Goal: Information Seeking & Learning: Learn about a topic

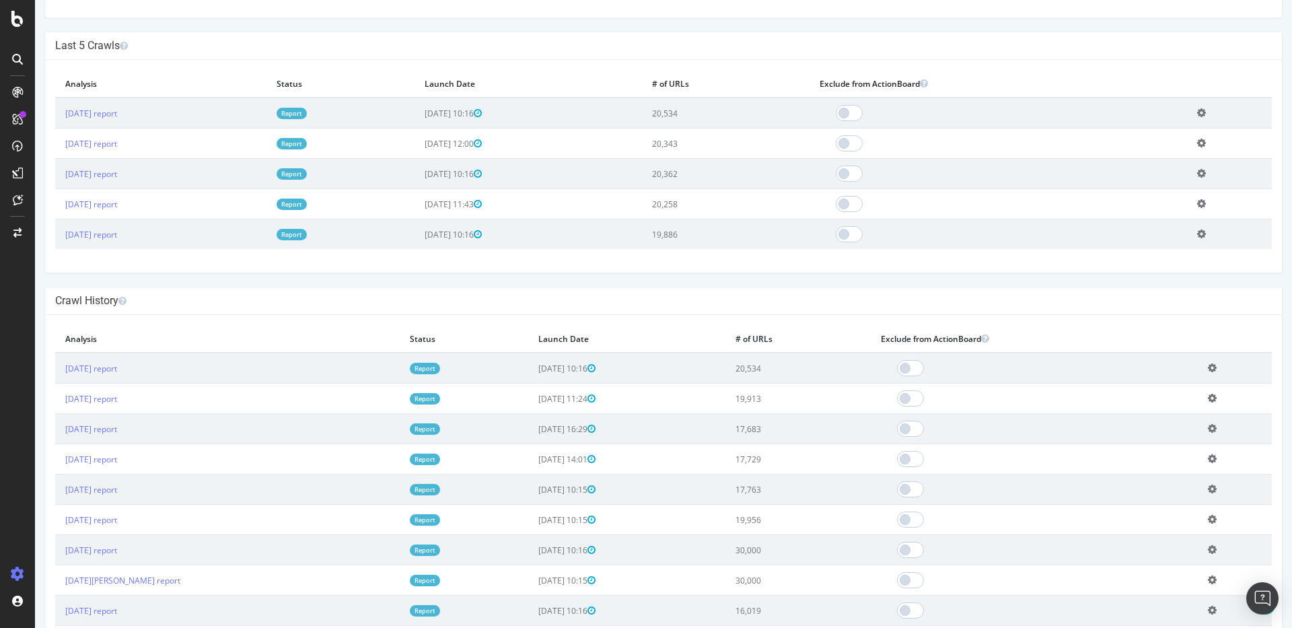
scroll to position [445, 0]
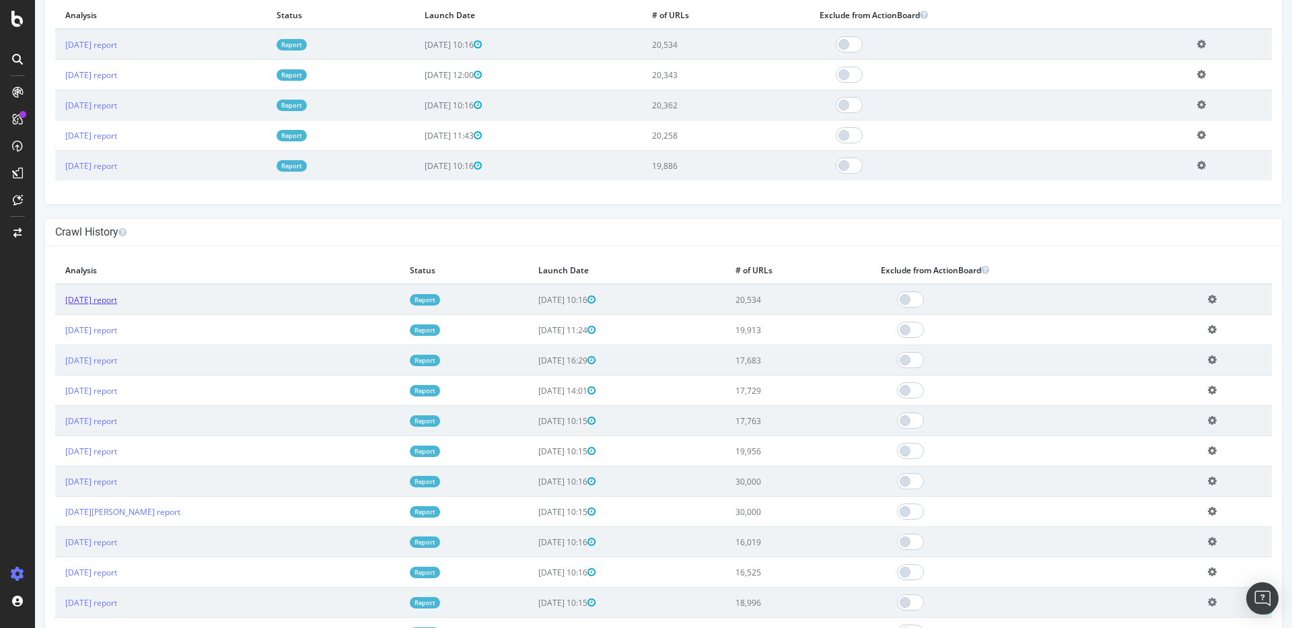
click at [117, 300] on link "[DATE] report" at bounding box center [91, 299] width 52 height 11
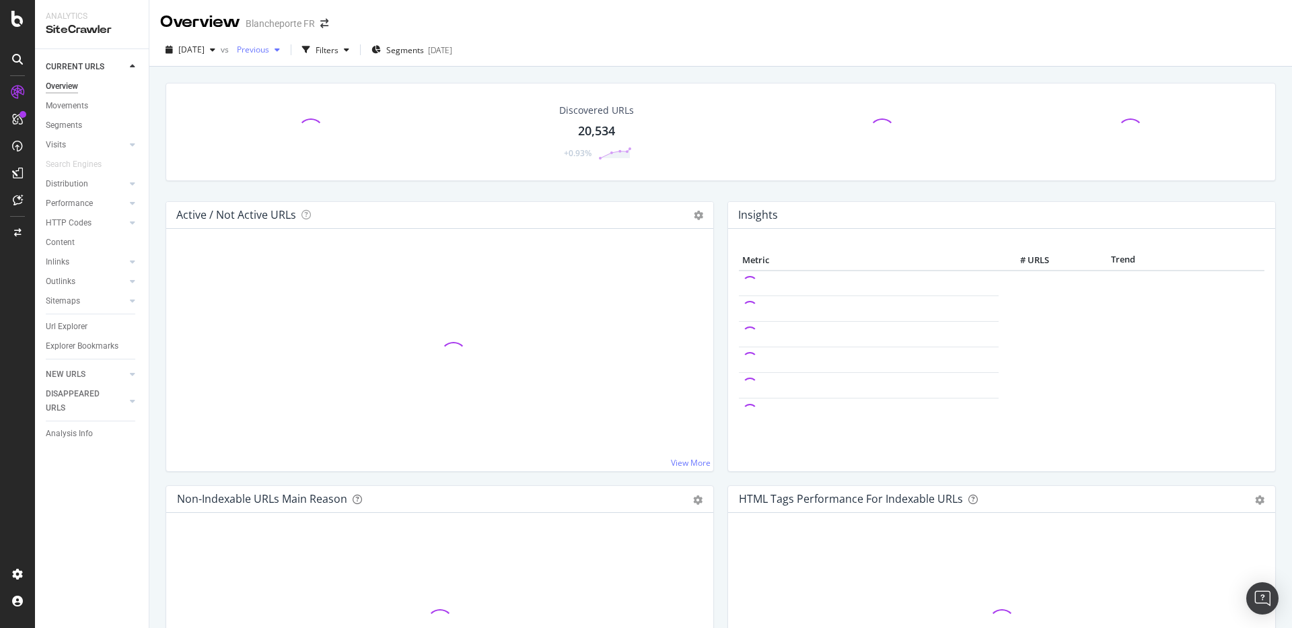
click at [269, 53] on span "Previous" at bounding box center [250, 49] width 38 height 11
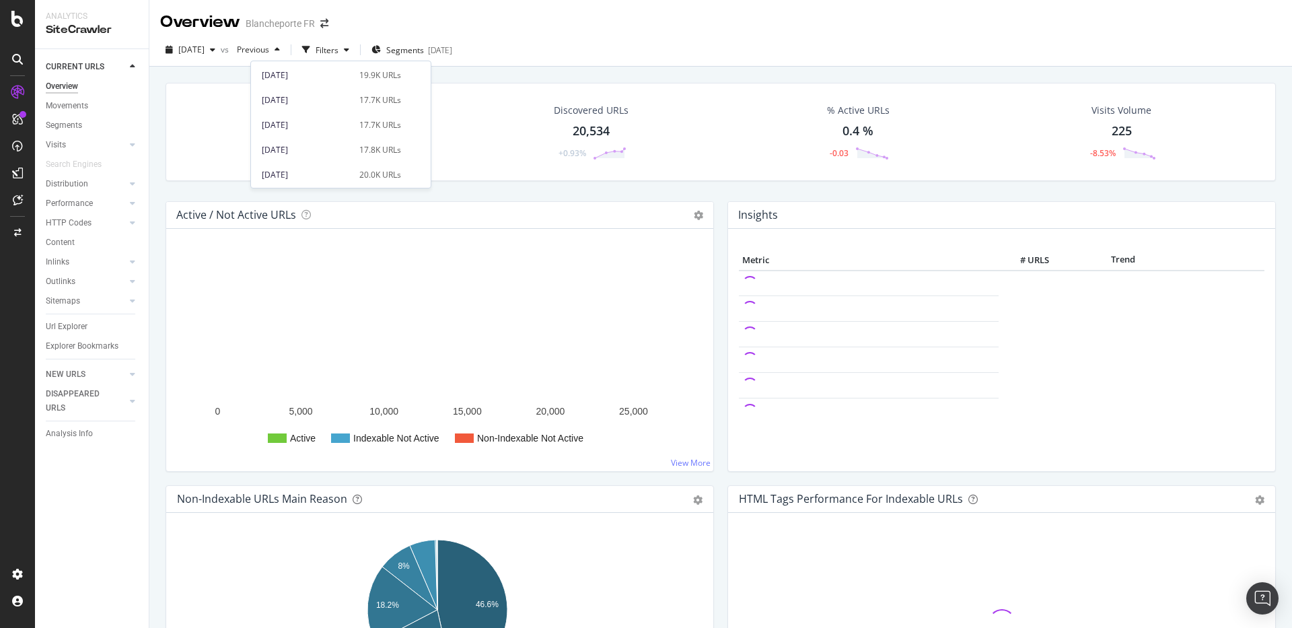
scroll to position [160, 0]
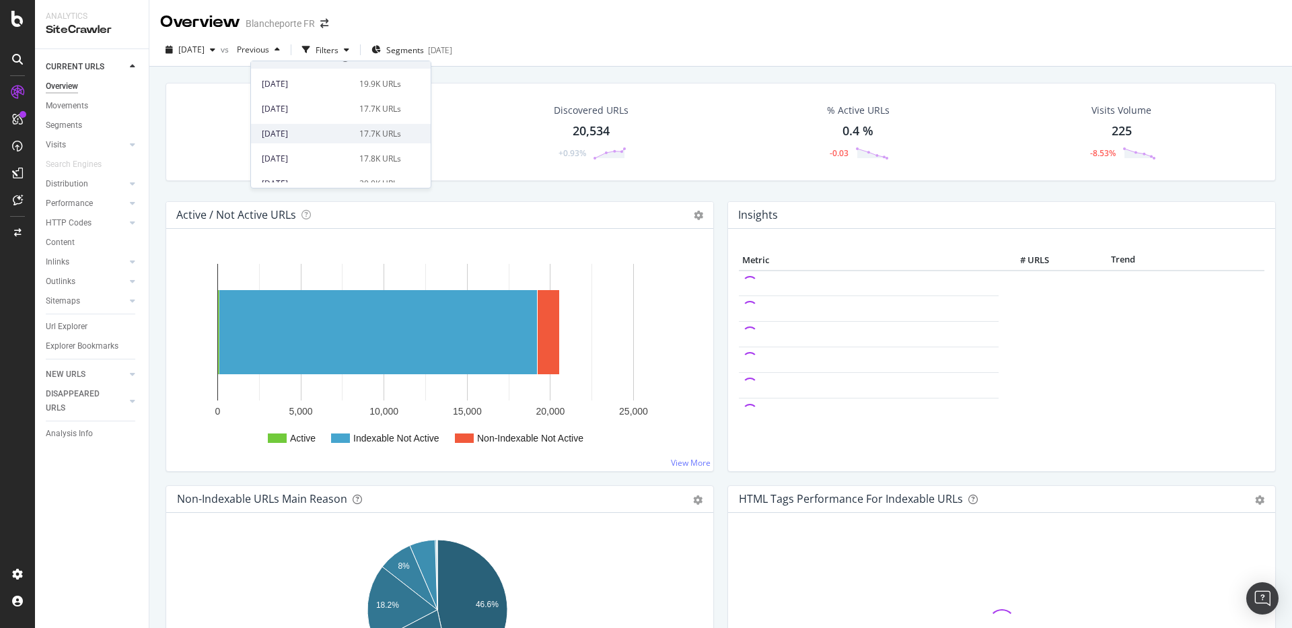
click at [320, 128] on div "[DATE]" at bounding box center [306, 134] width 89 height 12
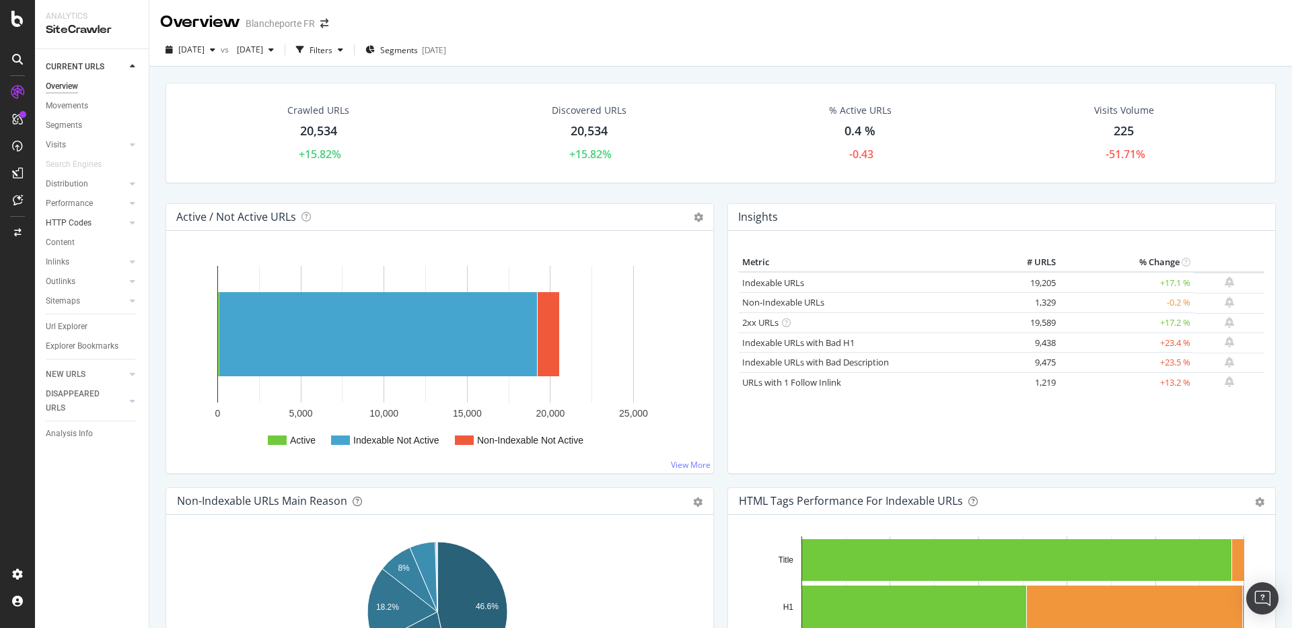
click at [94, 228] on link "HTTP Codes" at bounding box center [86, 223] width 80 height 14
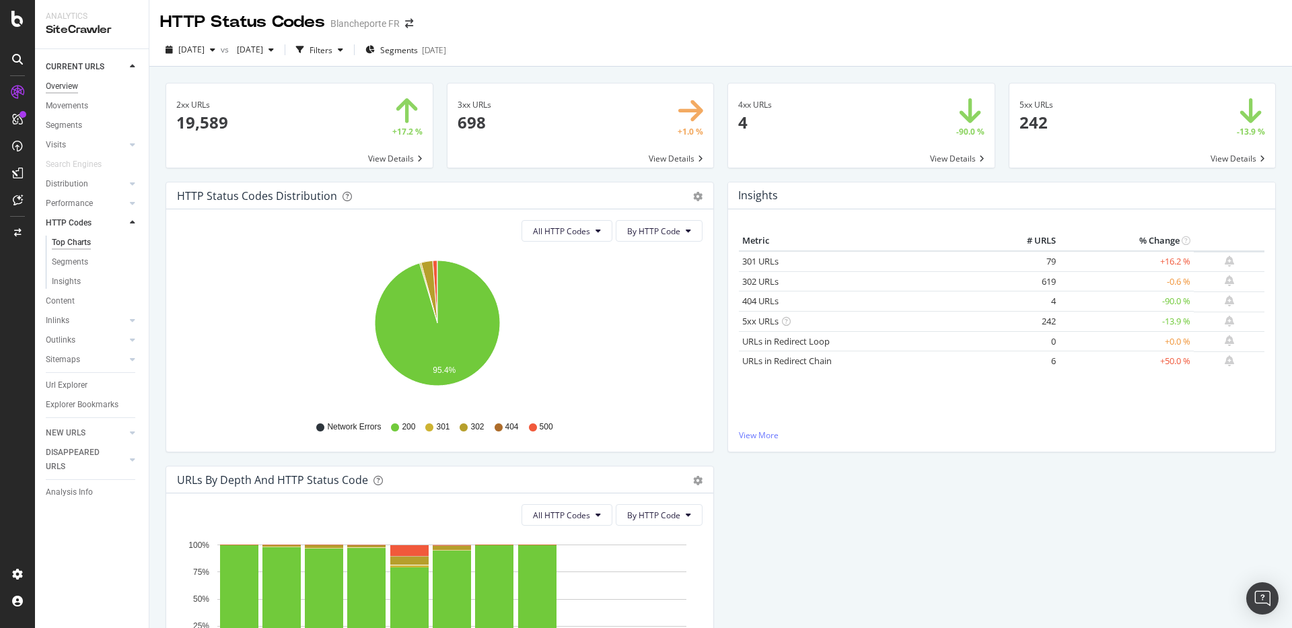
click at [72, 83] on div "Overview" at bounding box center [62, 86] width 32 height 14
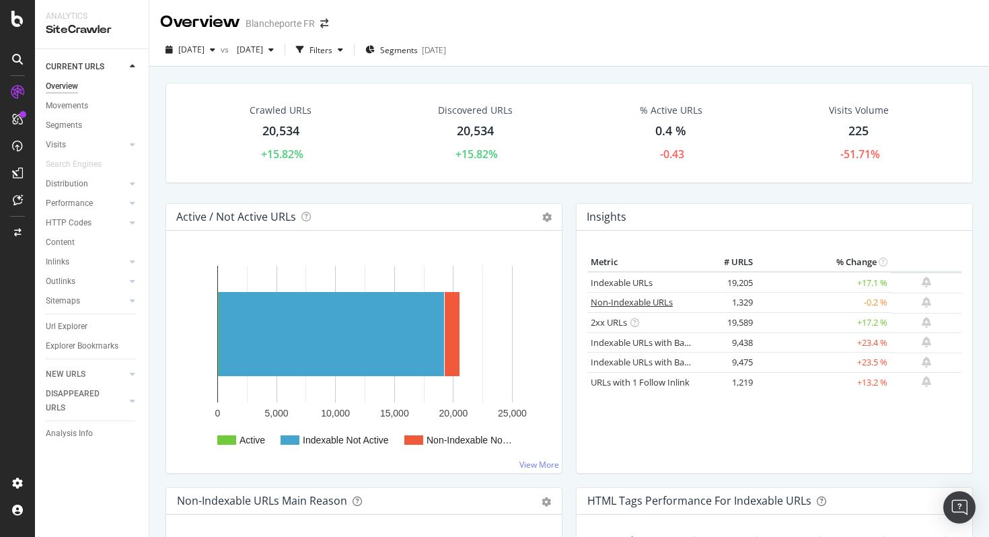
click at [651, 305] on link "Non-Indexable URLs" at bounding box center [632, 302] width 82 height 12
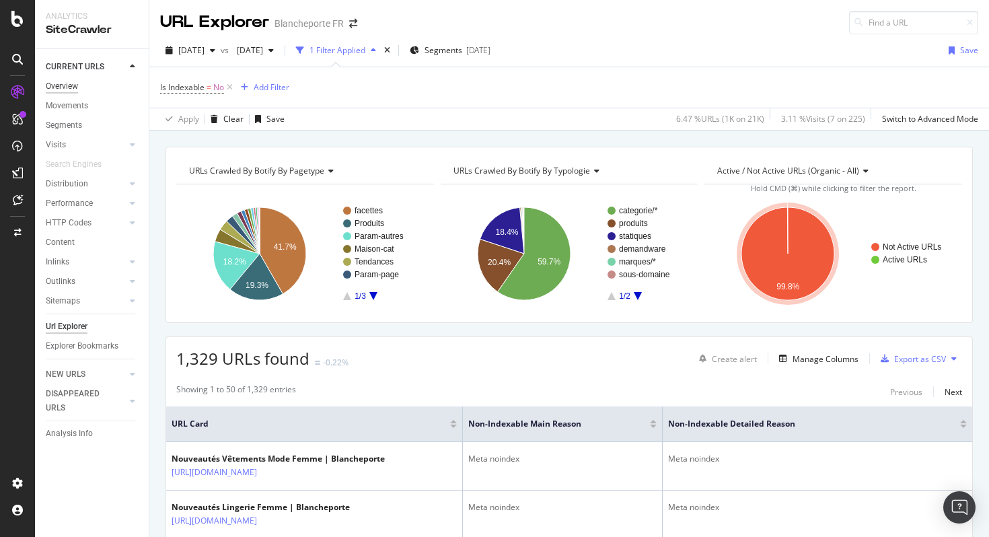
click at [52, 84] on div "Overview" at bounding box center [62, 86] width 32 height 14
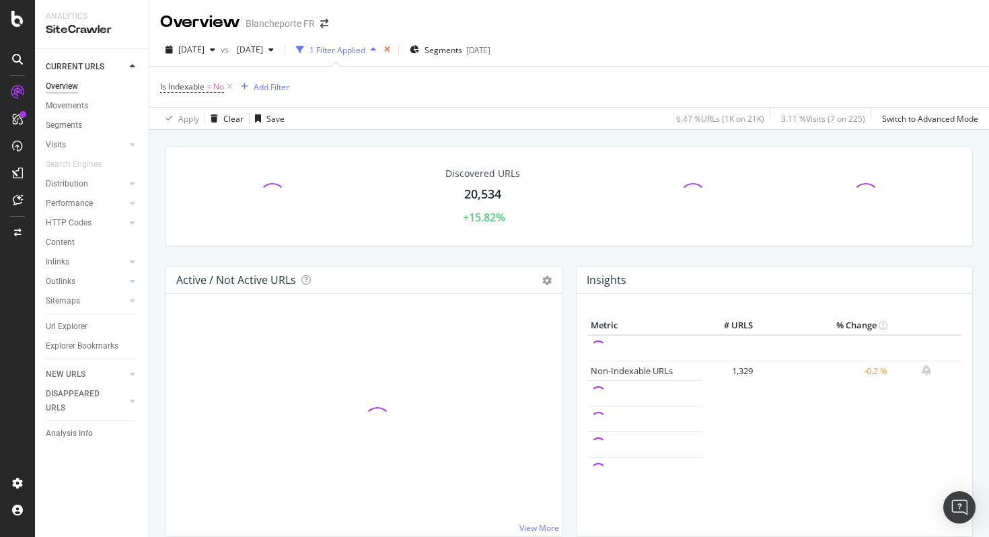
click at [390, 48] on icon "times" at bounding box center [387, 50] width 6 height 8
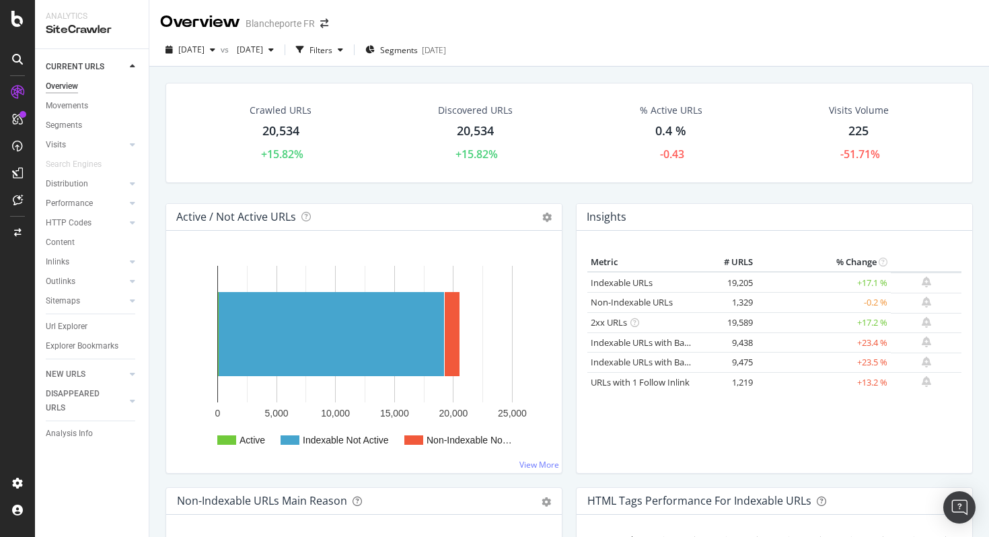
click at [289, 105] on div "Crawled URLs" at bounding box center [281, 110] width 62 height 13
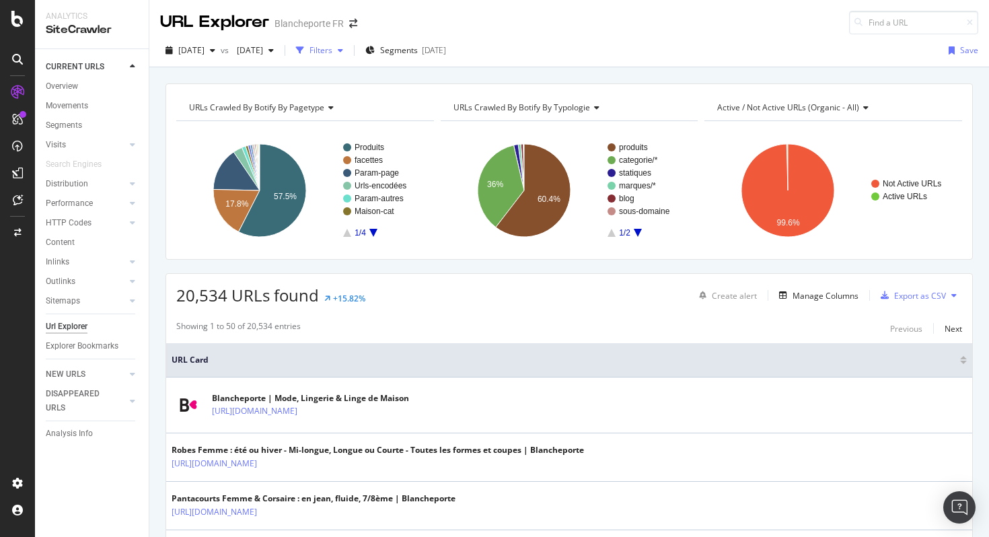
click at [348, 44] on div "Filters" at bounding box center [320, 50] width 58 height 20
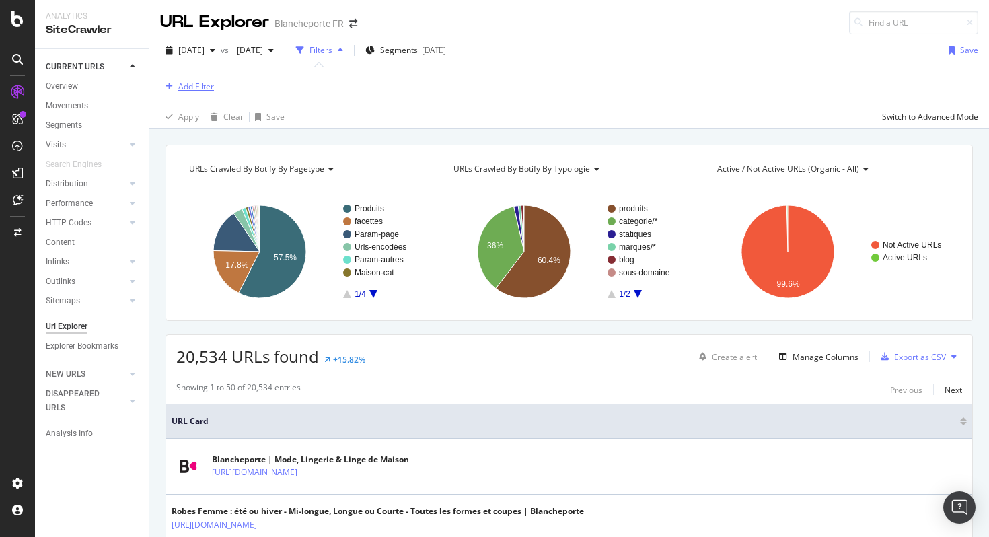
click at [182, 87] on div "Add Filter" at bounding box center [196, 86] width 36 height 11
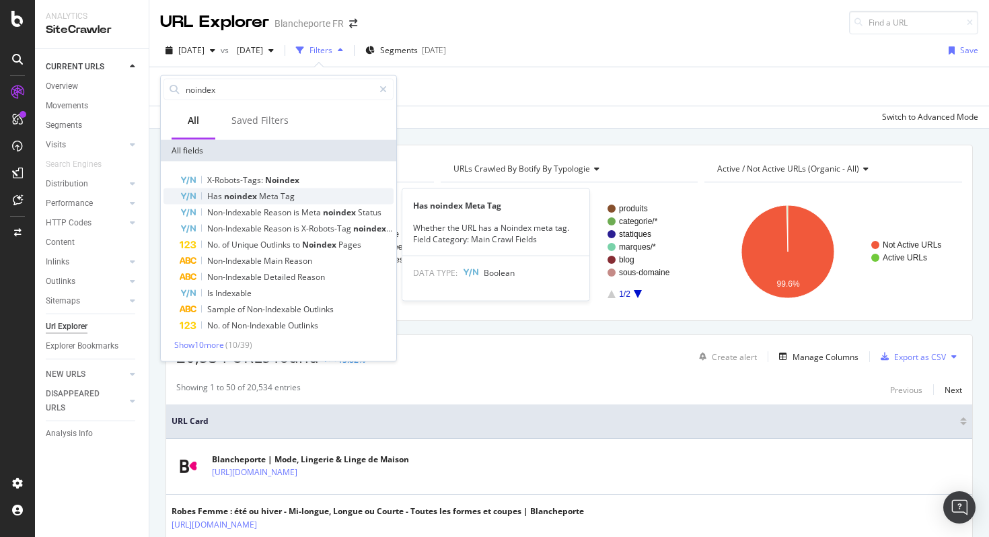
type input "noindex"
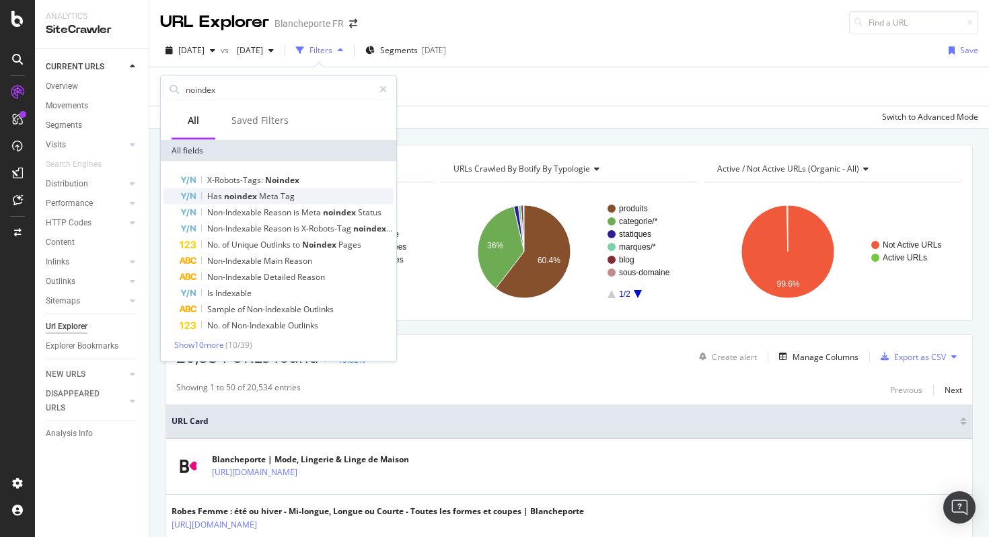
click at [252, 196] on span "noindex" at bounding box center [241, 195] width 35 height 11
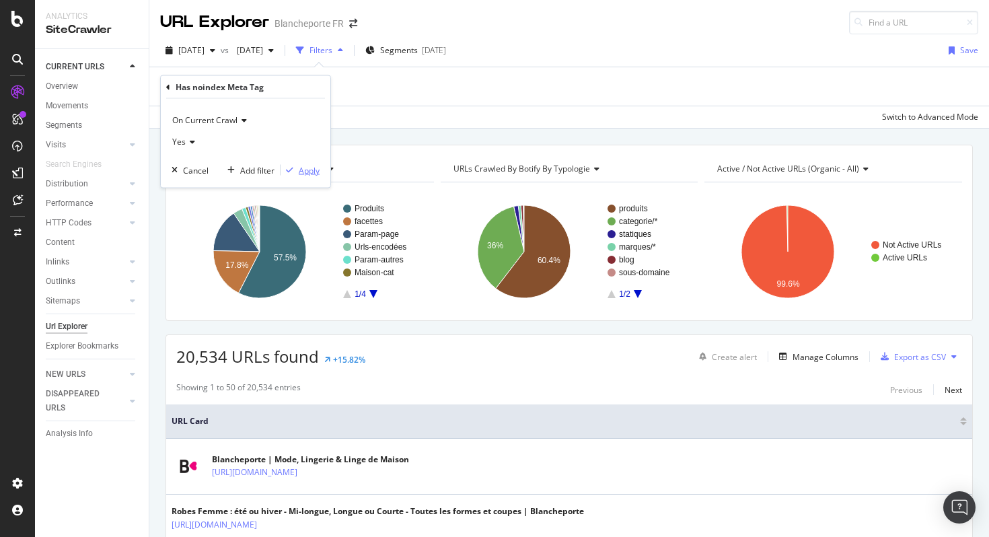
click at [311, 174] on div "Apply" at bounding box center [309, 169] width 21 height 11
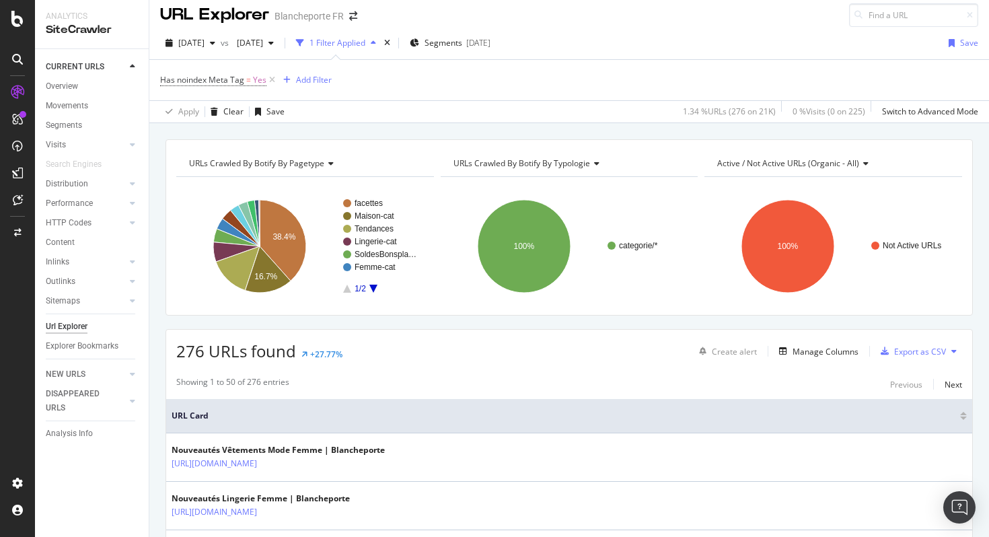
scroll to position [8, 0]
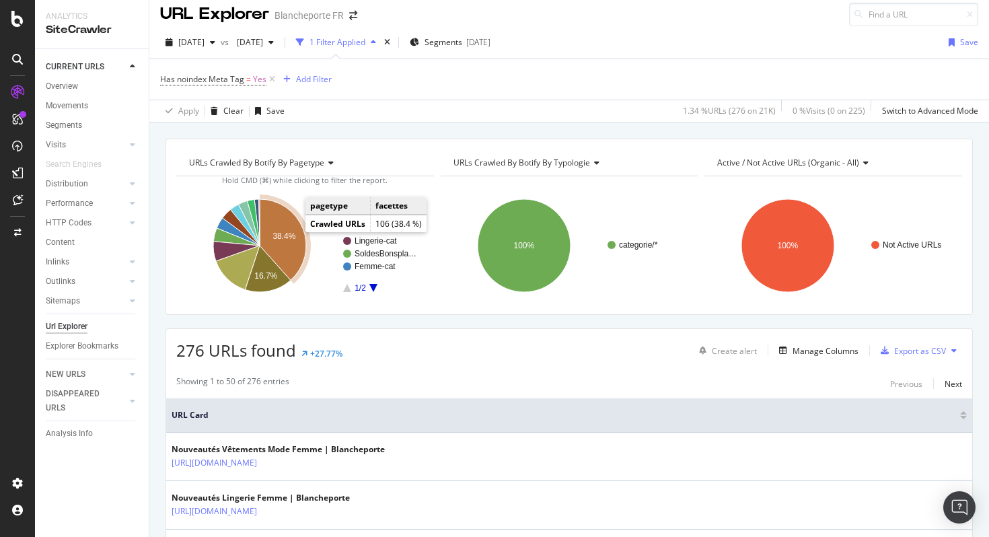
click at [290, 231] on icon "A chart." at bounding box center [283, 239] width 46 height 81
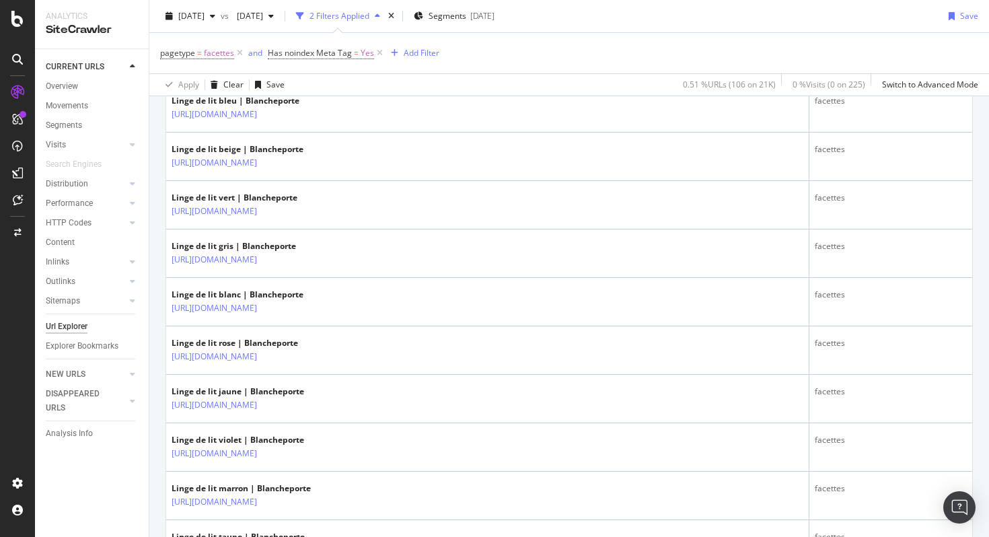
scroll to position [831, 0]
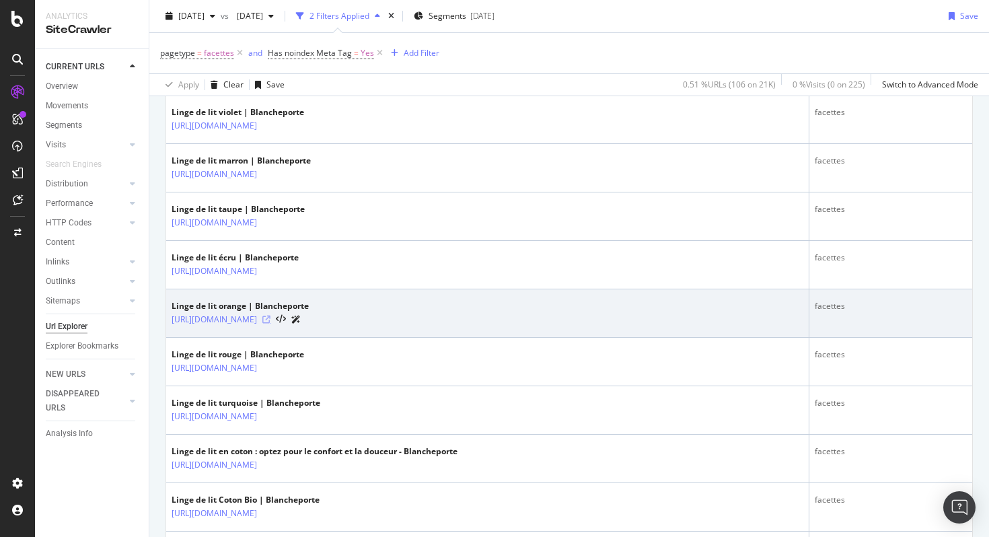
click at [270, 319] on icon at bounding box center [266, 320] width 8 height 8
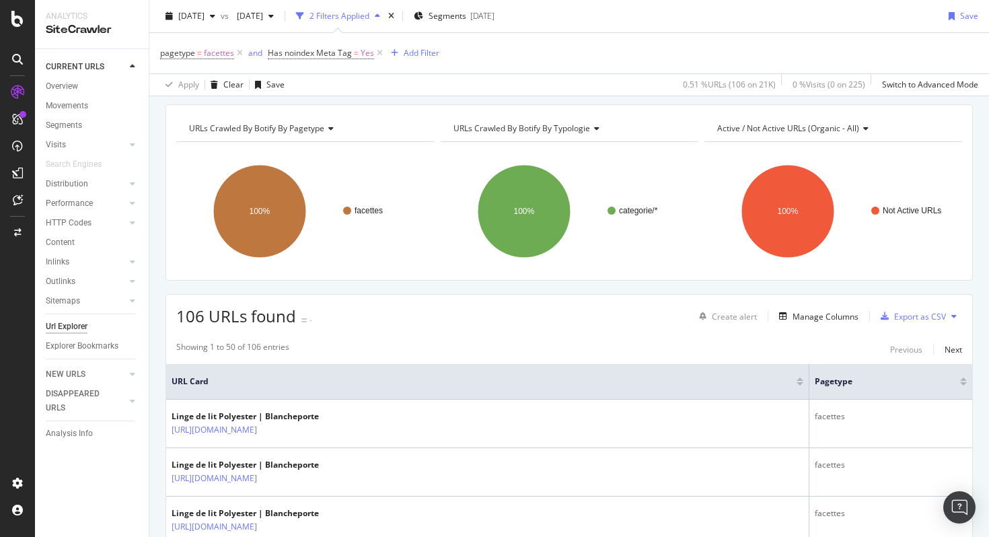
scroll to position [0, 0]
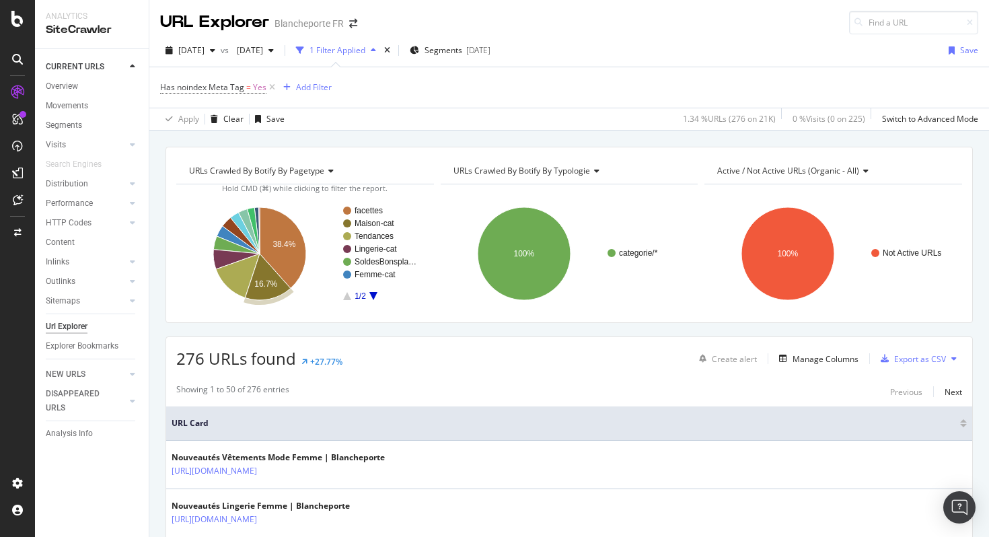
click at [265, 283] on text "16.7%" at bounding box center [265, 283] width 23 height 9
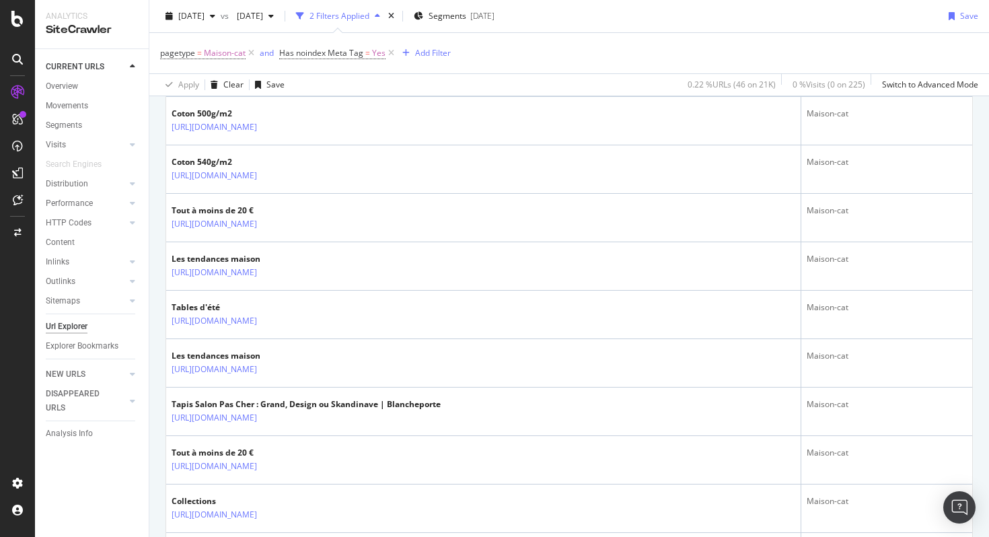
scroll to position [1929, 0]
